Goal: Information Seeking & Learning: Learn about a topic

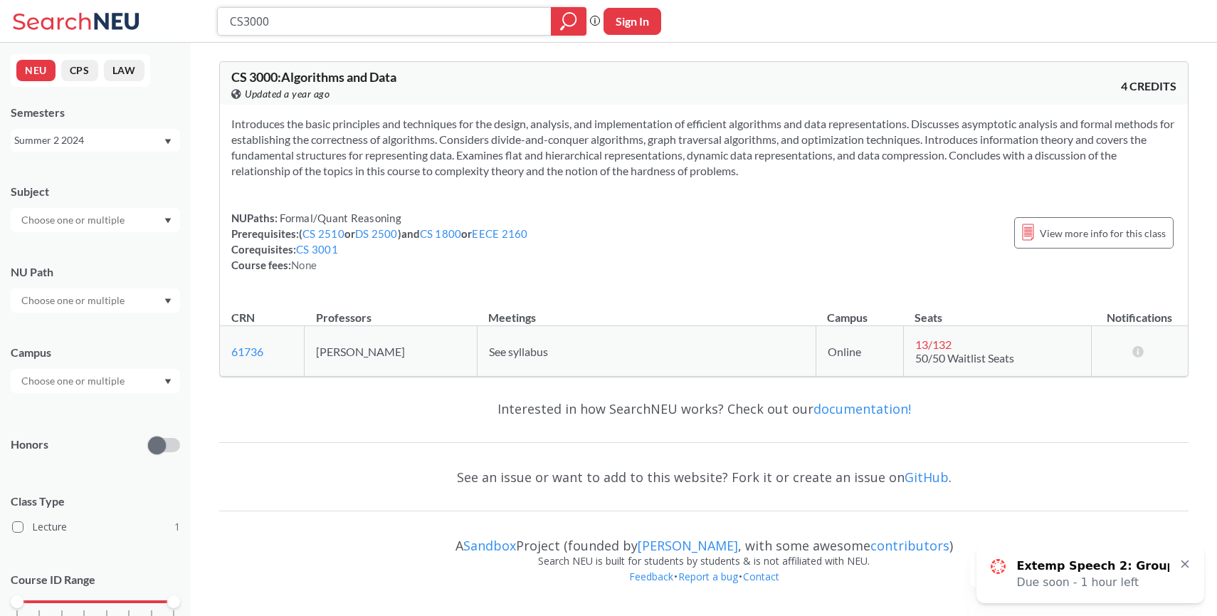
click at [574, 11] on icon "magnifying glass" at bounding box center [568, 21] width 17 height 20
click at [516, 17] on input "CS3000" at bounding box center [384, 21] width 312 height 24
click at [569, 28] on icon "magnifying glass" at bounding box center [568, 21] width 17 height 20
click at [57, 17] on icon at bounding box center [78, 21] width 132 height 28
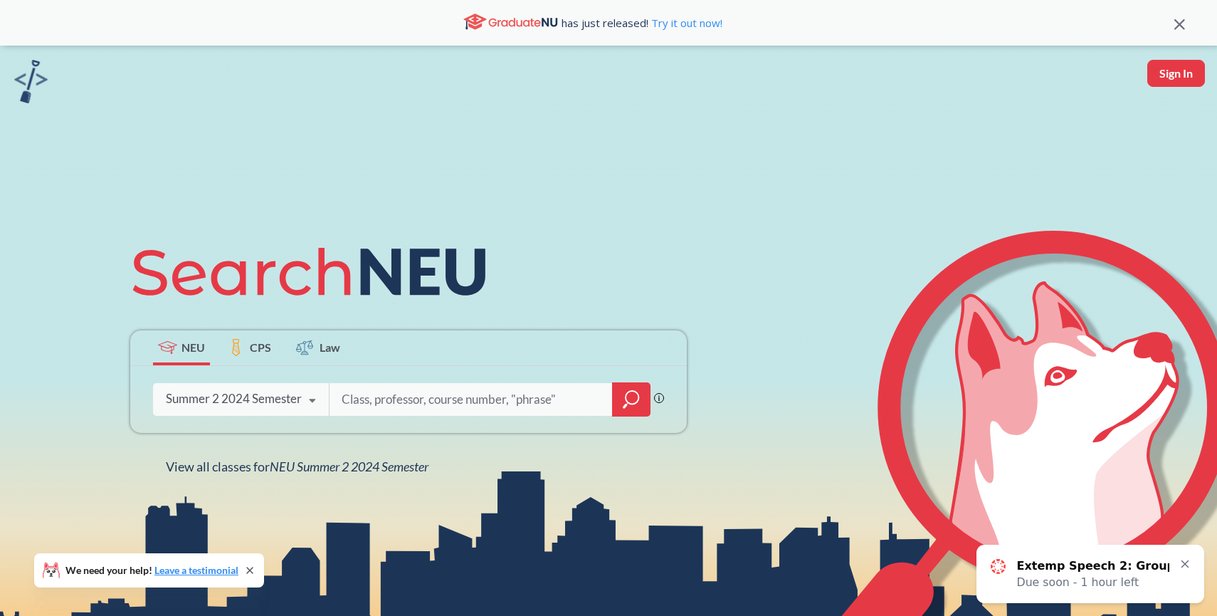
click at [313, 397] on icon at bounding box center [312, 401] width 27 height 40
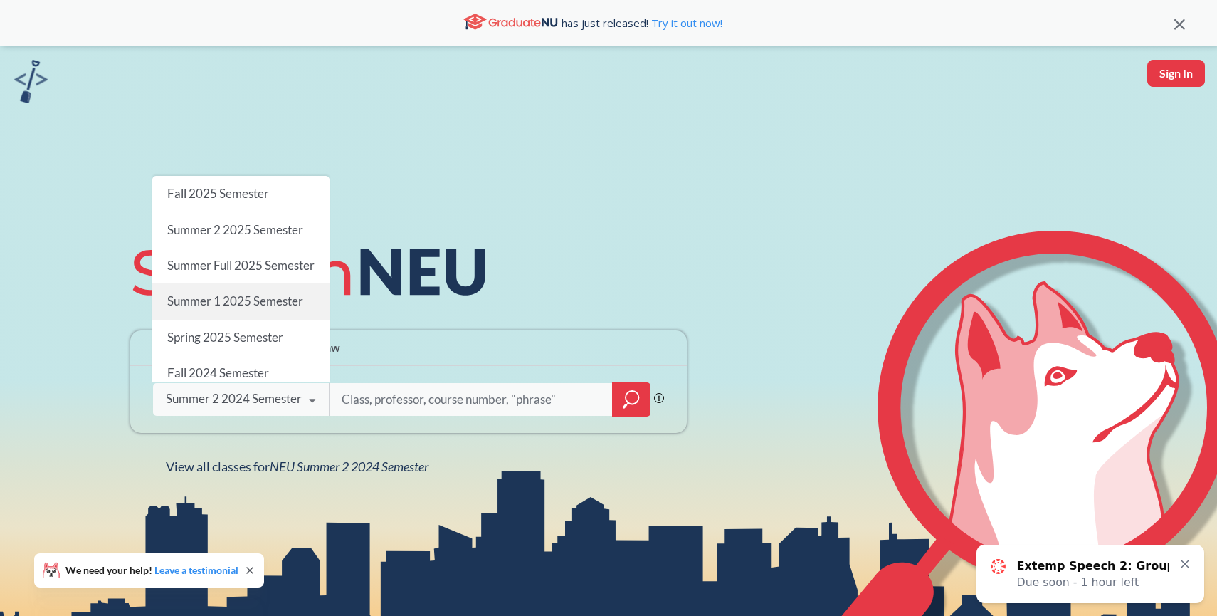
scroll to position [132, 0]
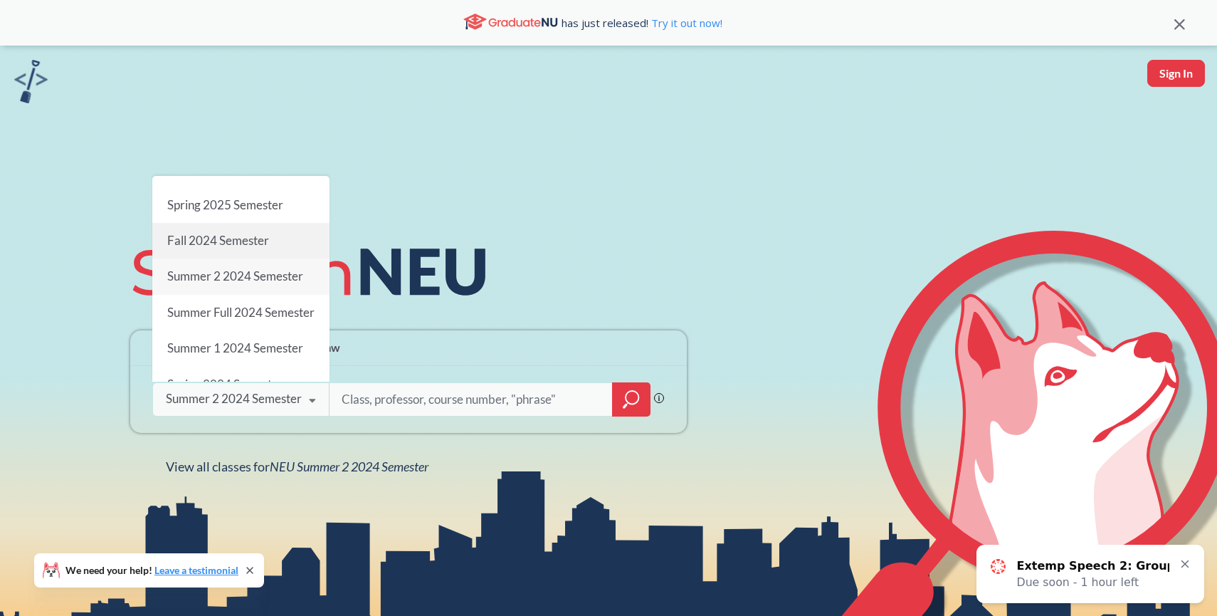
click at [235, 248] on span "Fall 2024 Semester" at bounding box center [218, 240] width 102 height 15
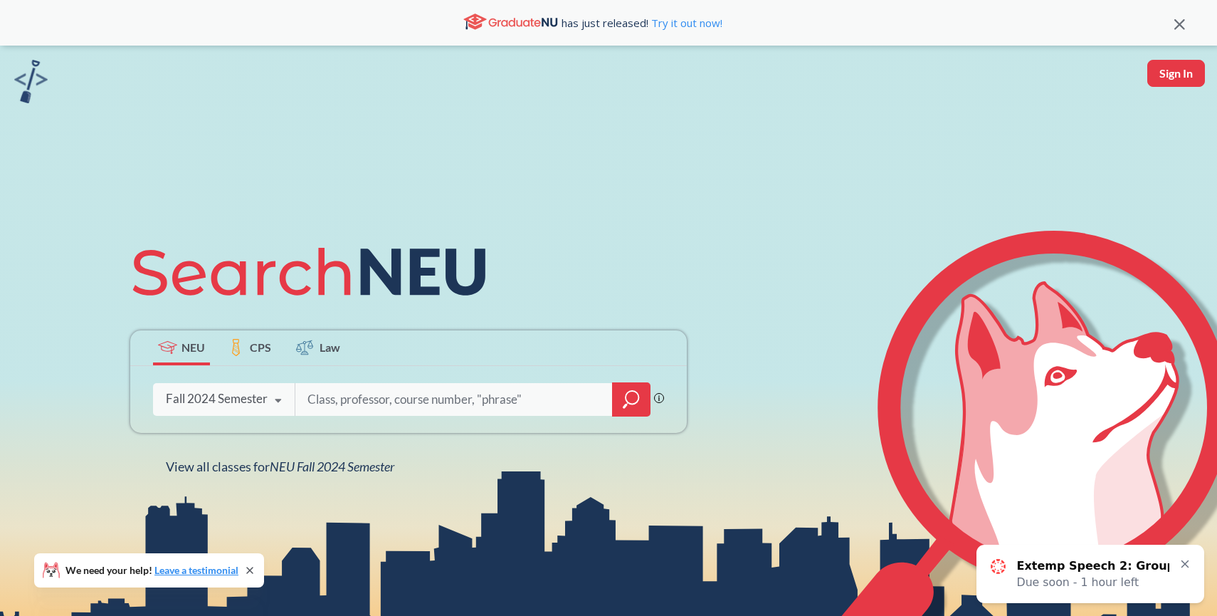
click at [406, 395] on input "search" at bounding box center [454, 399] width 296 height 30
type input "algorithms"
click at [263, 403] on div "Fall 2024 Semester" at bounding box center [217, 399] width 102 height 16
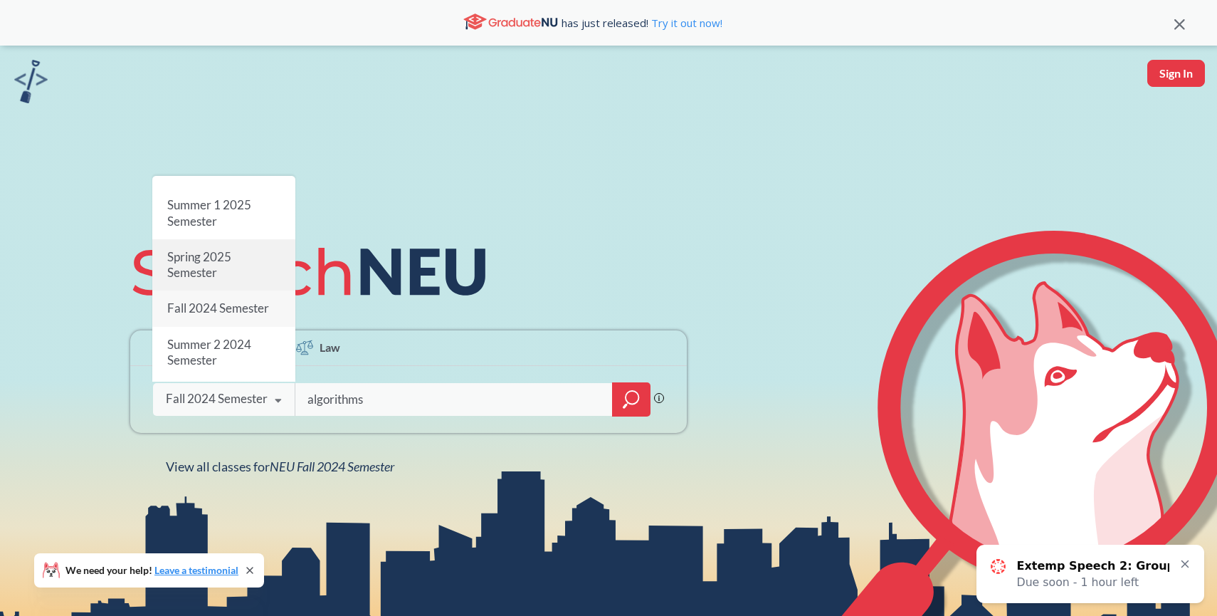
scroll to position [130, 0]
click at [225, 246] on div "Spring 2025 Semester" at bounding box center [223, 262] width 143 height 51
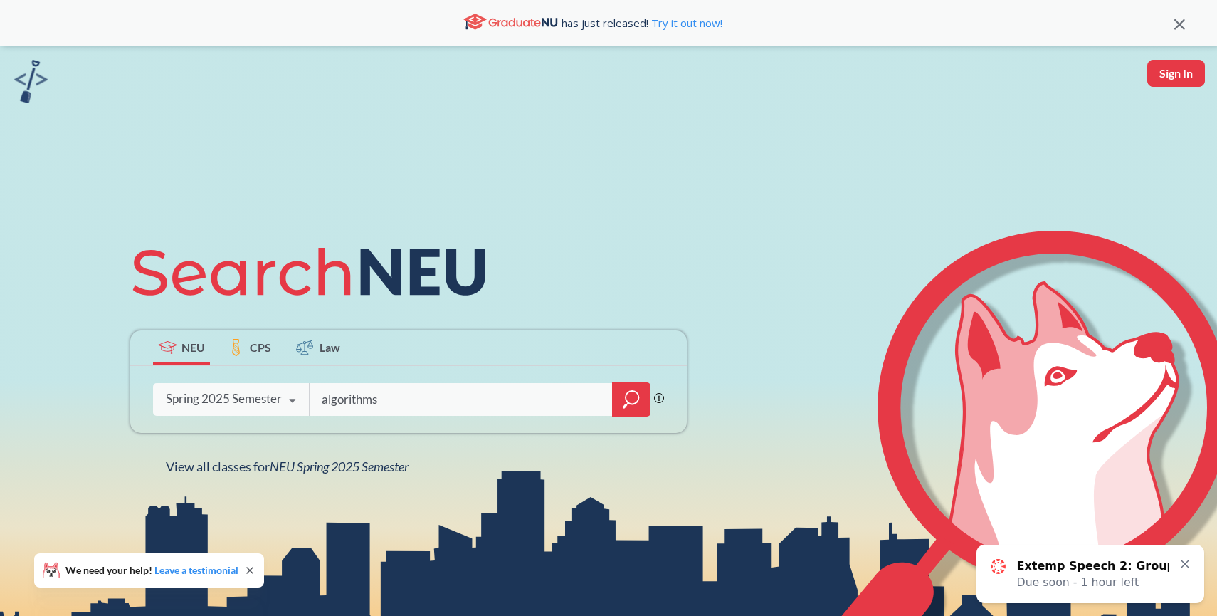
click at [625, 396] on icon "magnifying glass" at bounding box center [631, 397] width 13 height 13
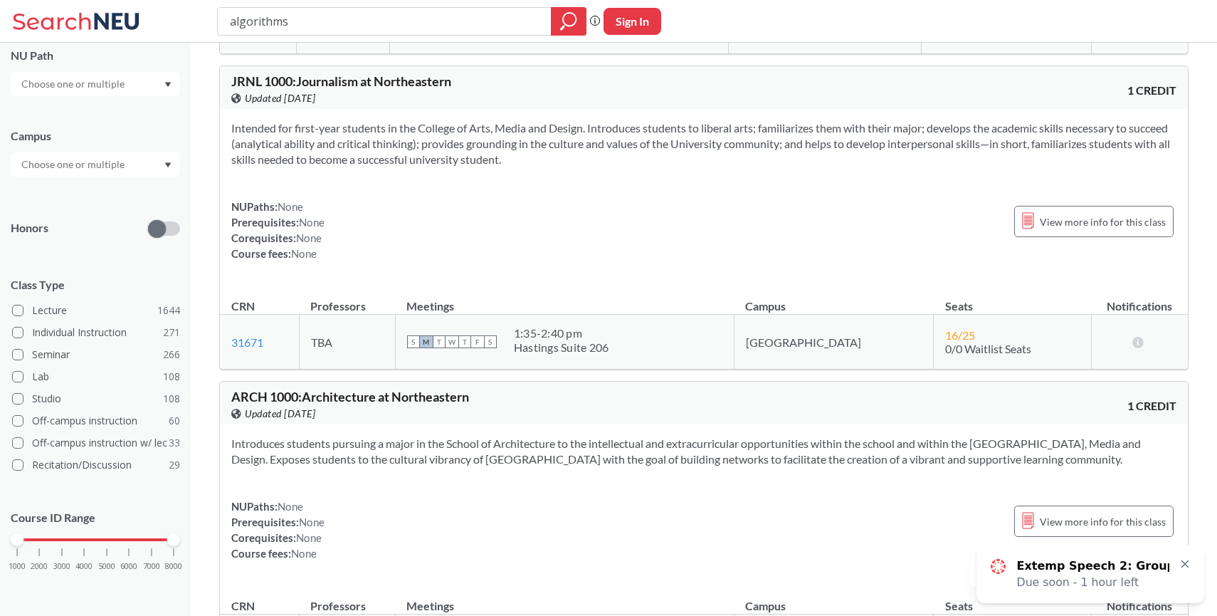
scroll to position [5031, 0]
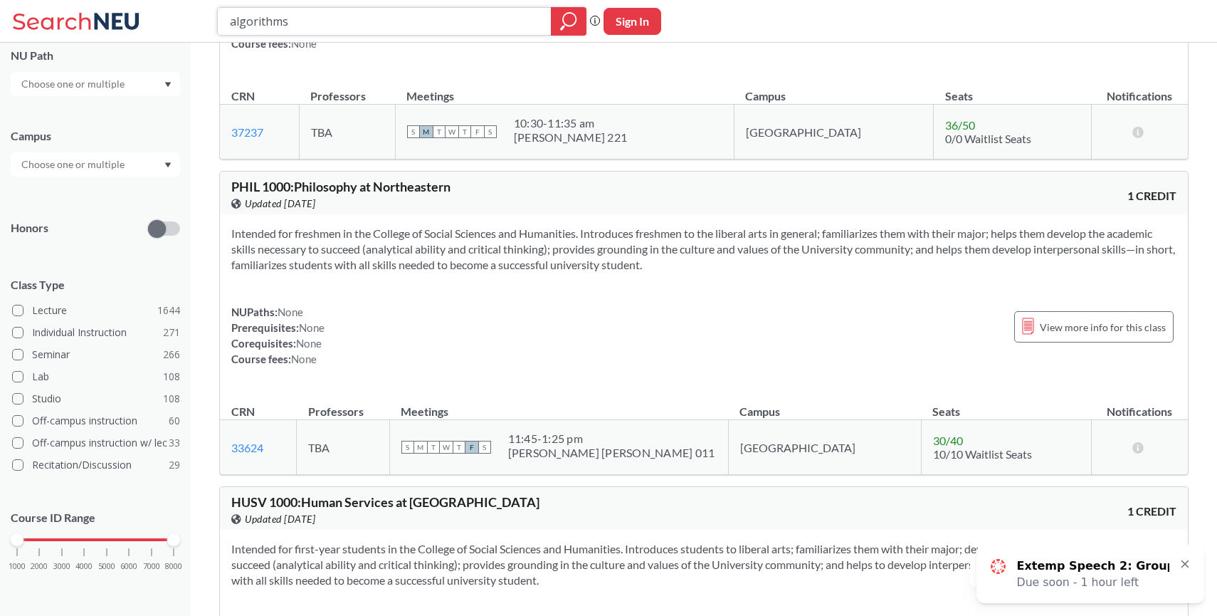
click at [391, 21] on input "algorithms" at bounding box center [384, 21] width 312 height 24
type input "cs 3000"
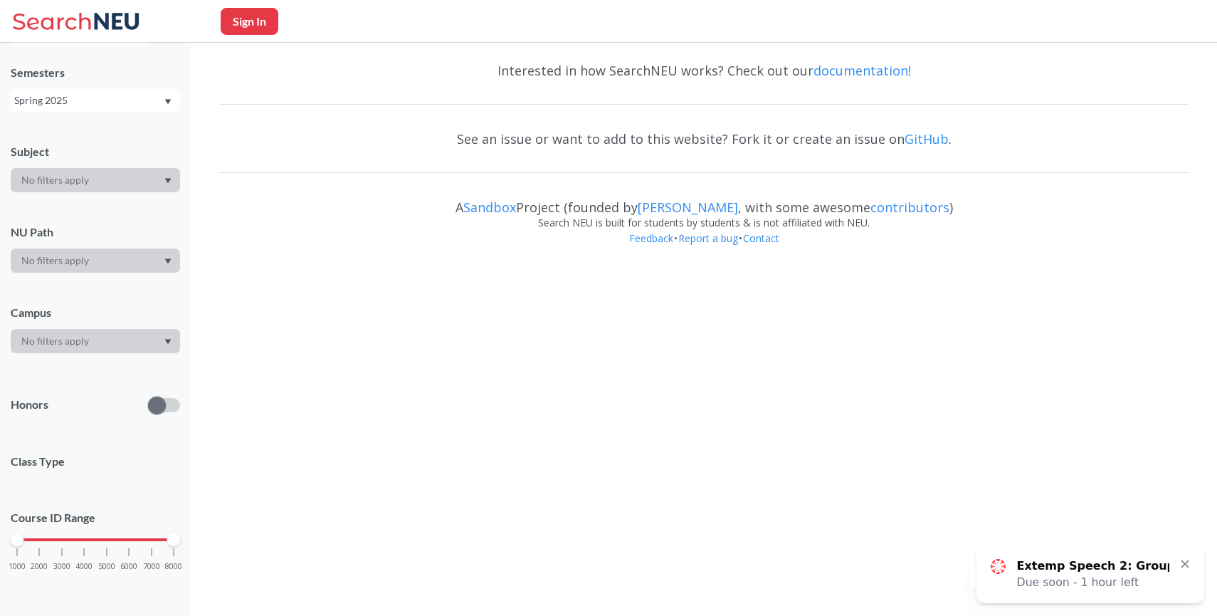
scroll to position [62, 0]
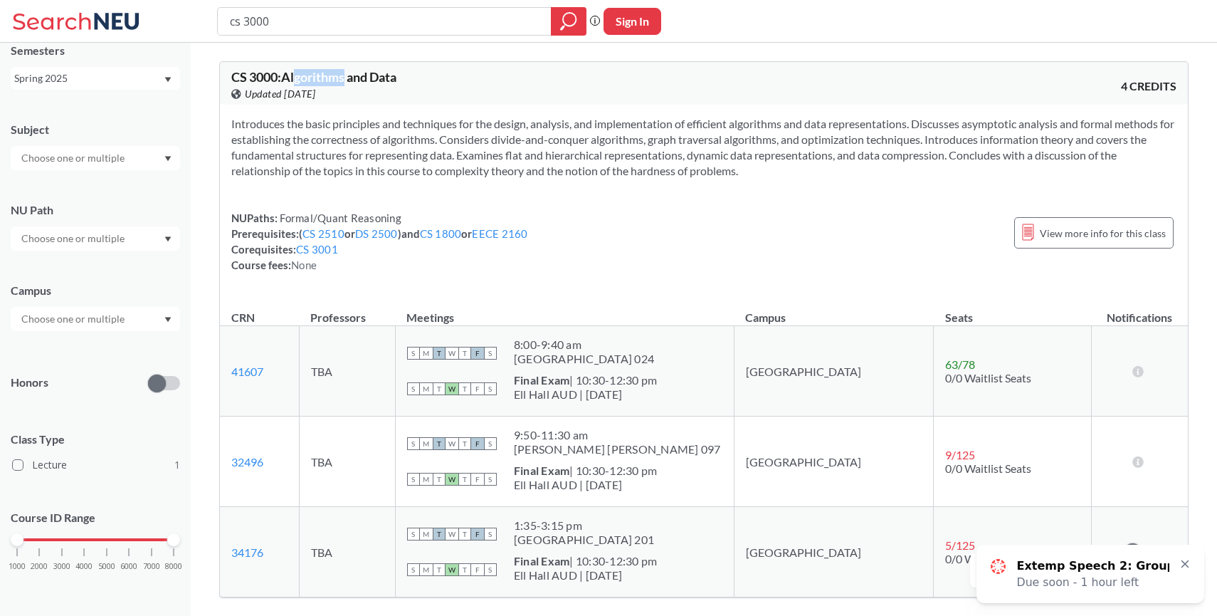
drag, startPoint x: 349, startPoint y: 71, endPoint x: 278, endPoint y: 83, distance: 71.4
click at [279, 85] on span "CS 3000 : Algorithms and Data" at bounding box center [313, 77] width 165 height 16
click at [158, 83] on div "Spring 2025" at bounding box center [88, 78] width 149 height 16
